Goal: Task Accomplishment & Management: Complete application form

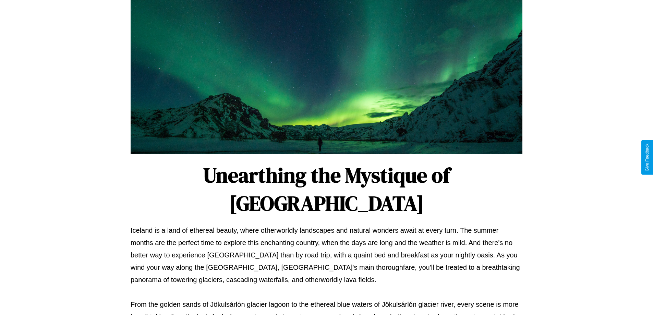
scroll to position [222, 0]
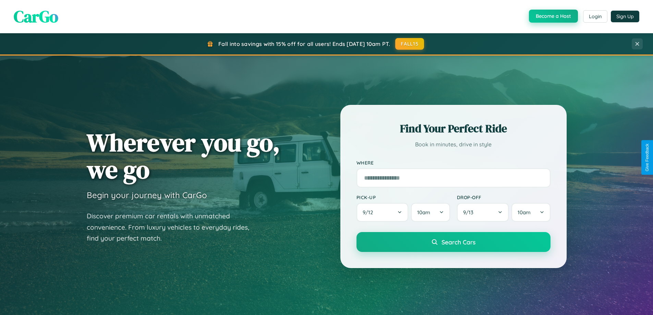
click at [552, 16] on button "Become a Host" at bounding box center [553, 16] width 49 height 13
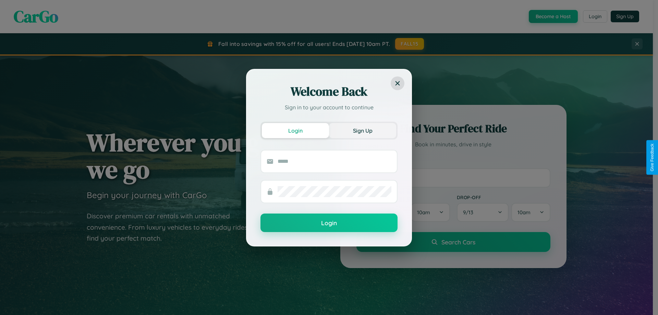
click at [359, 141] on div "Welcome Back Sign in to your account to continue Login Sign Up Login" at bounding box center [329, 158] width 166 height 178
